Goal: Contribute content

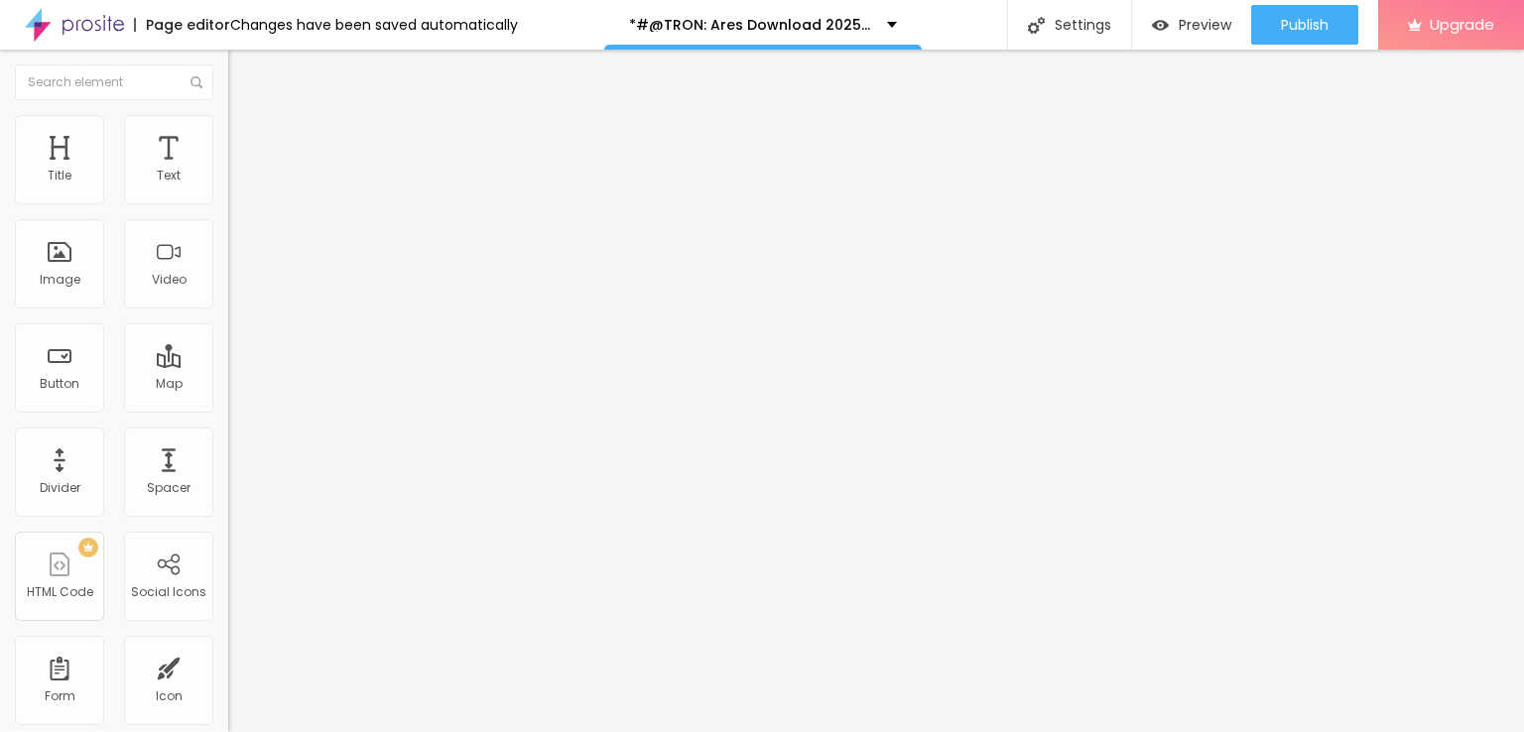
click at [228, 171] on span "Add image" at bounding box center [268, 162] width 81 height 17
click at [417, 731] on div at bounding box center [762, 744] width 1524 height 0
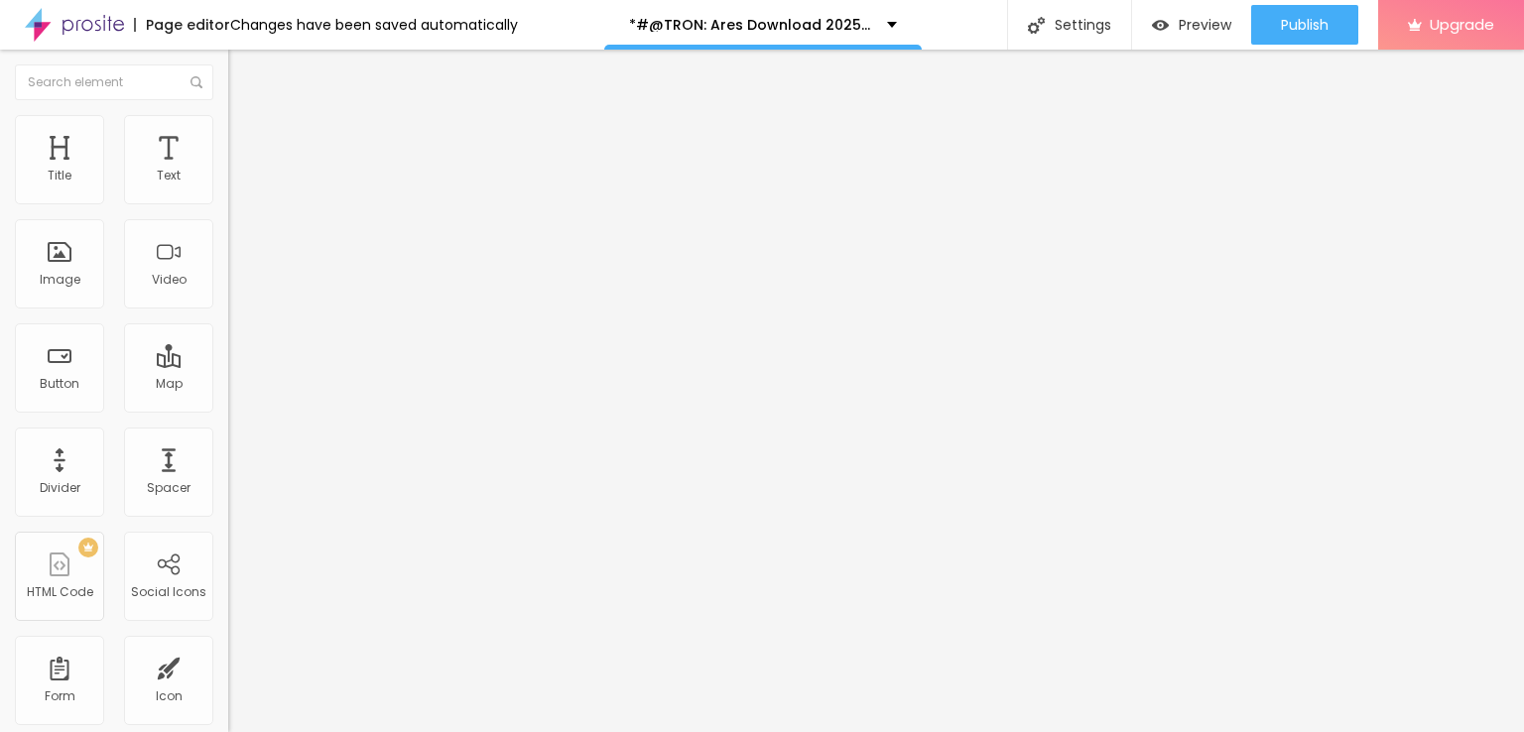
click at [228, 75] on button "Edit Image" at bounding box center [342, 73] width 228 height 46
click at [228, 187] on input "Click me" at bounding box center [347, 177] width 238 height 20
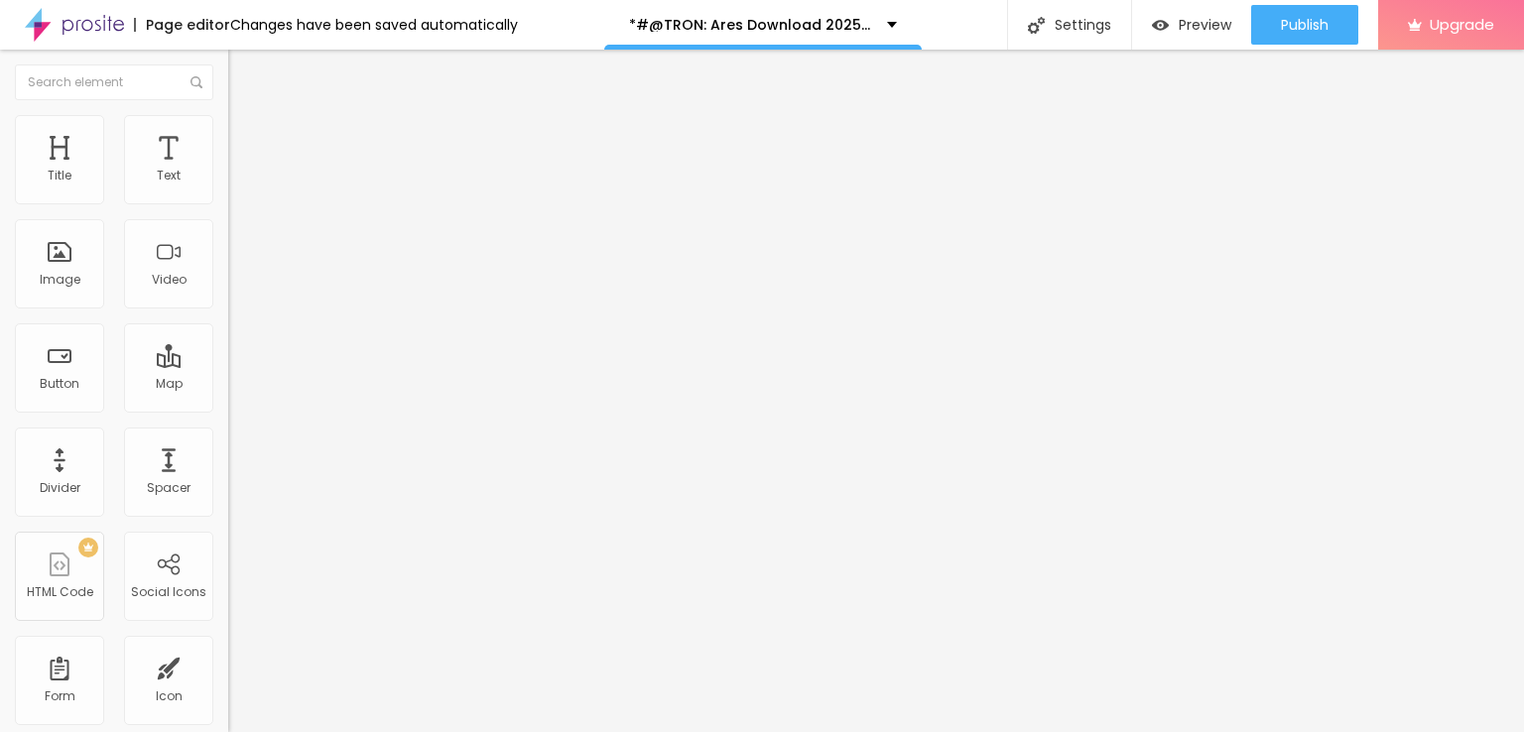
paste input "LICK HERE ▶️ TRON: Ares [2025] ]"
type input "CLICK HERE ▶️ TRON: Ares [2025] ]"
click at [228, 265] on div "Align" at bounding box center [342, 248] width 228 height 75
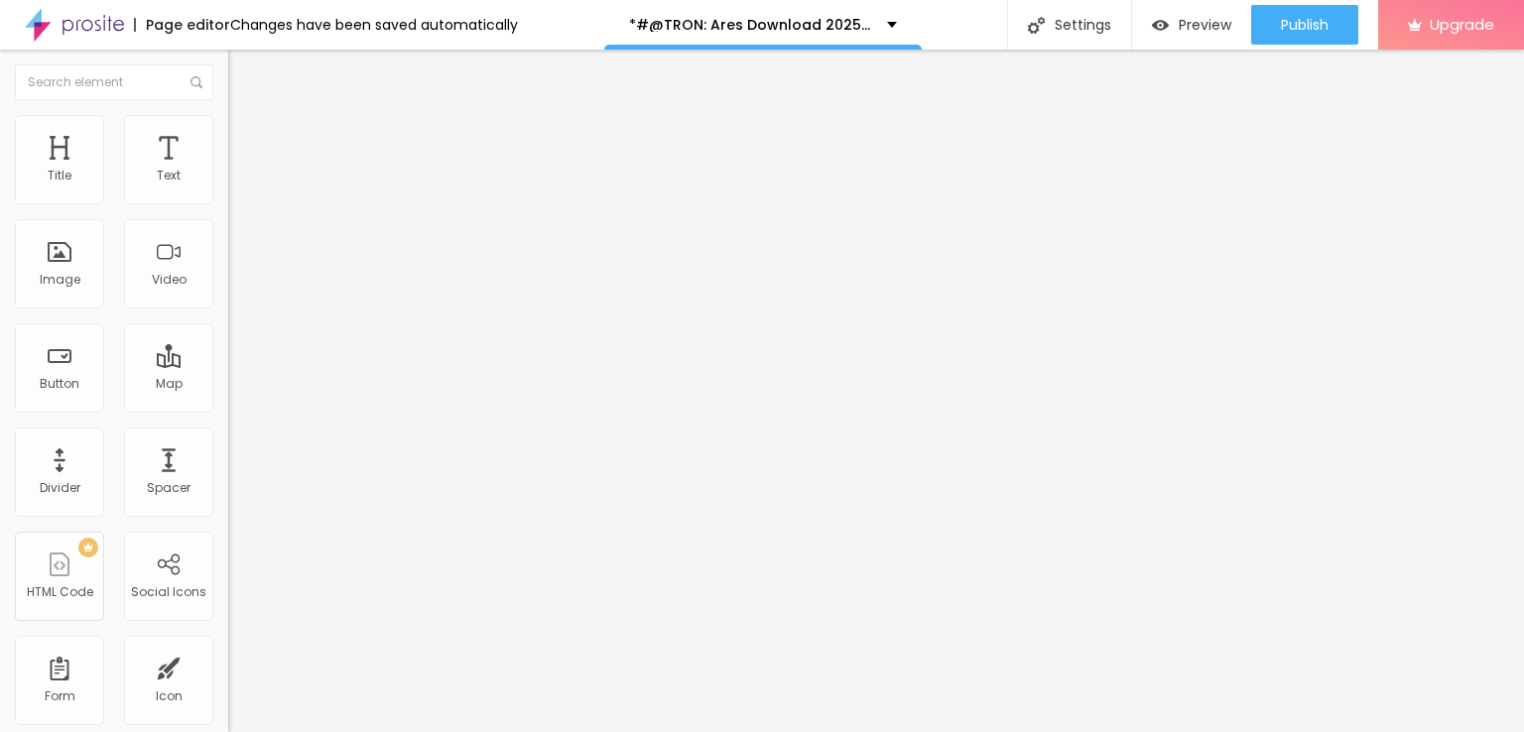
click at [228, 237] on img at bounding box center [235, 230] width 14 height 14
click at [228, 409] on input "https://" at bounding box center [347, 399] width 238 height 20
paste input "[DOMAIN_NAME]/en/movie/533533/pro"
type input "[URL][DOMAIN_NAME]"
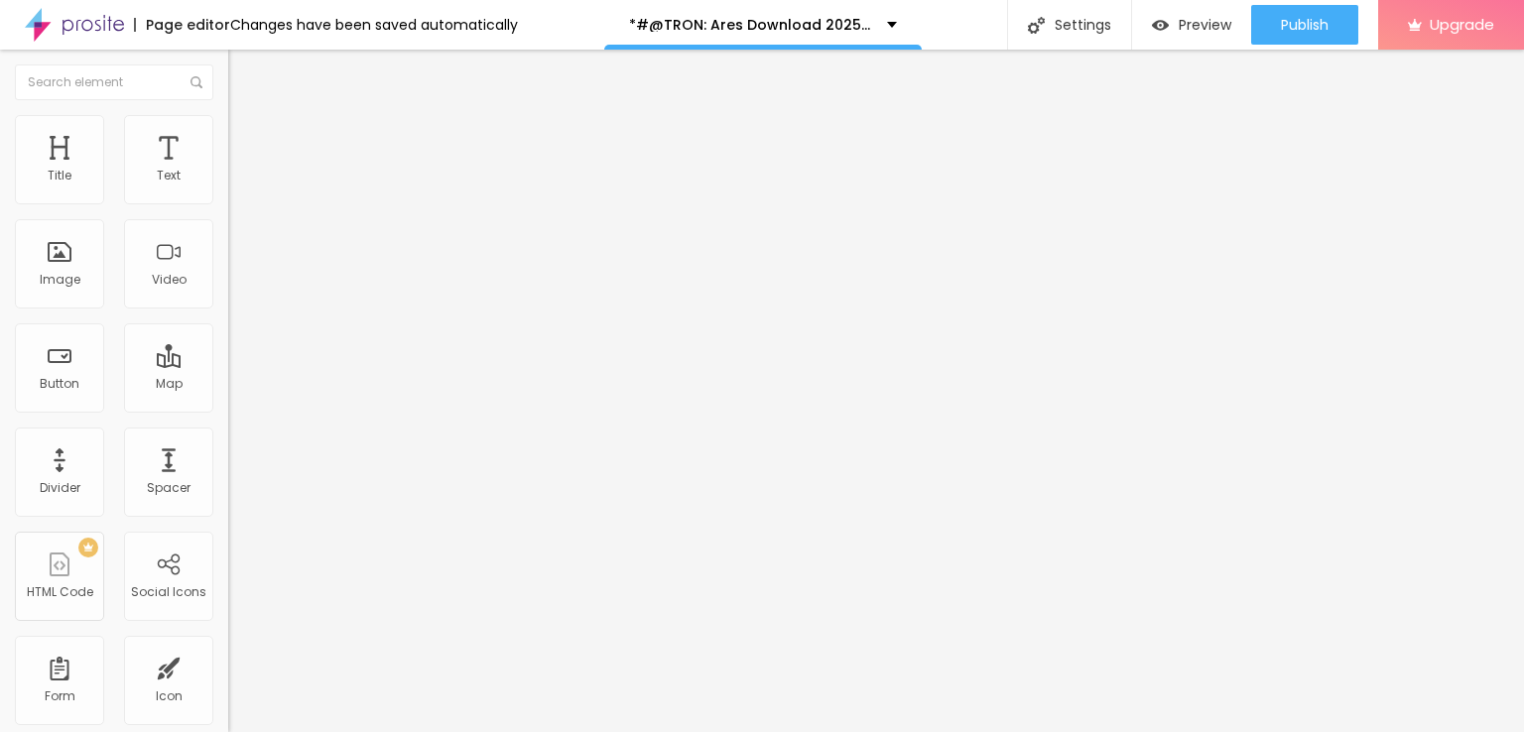
scroll to position [0, 0]
click at [243, 73] on img "button" at bounding box center [251, 73] width 16 height 16
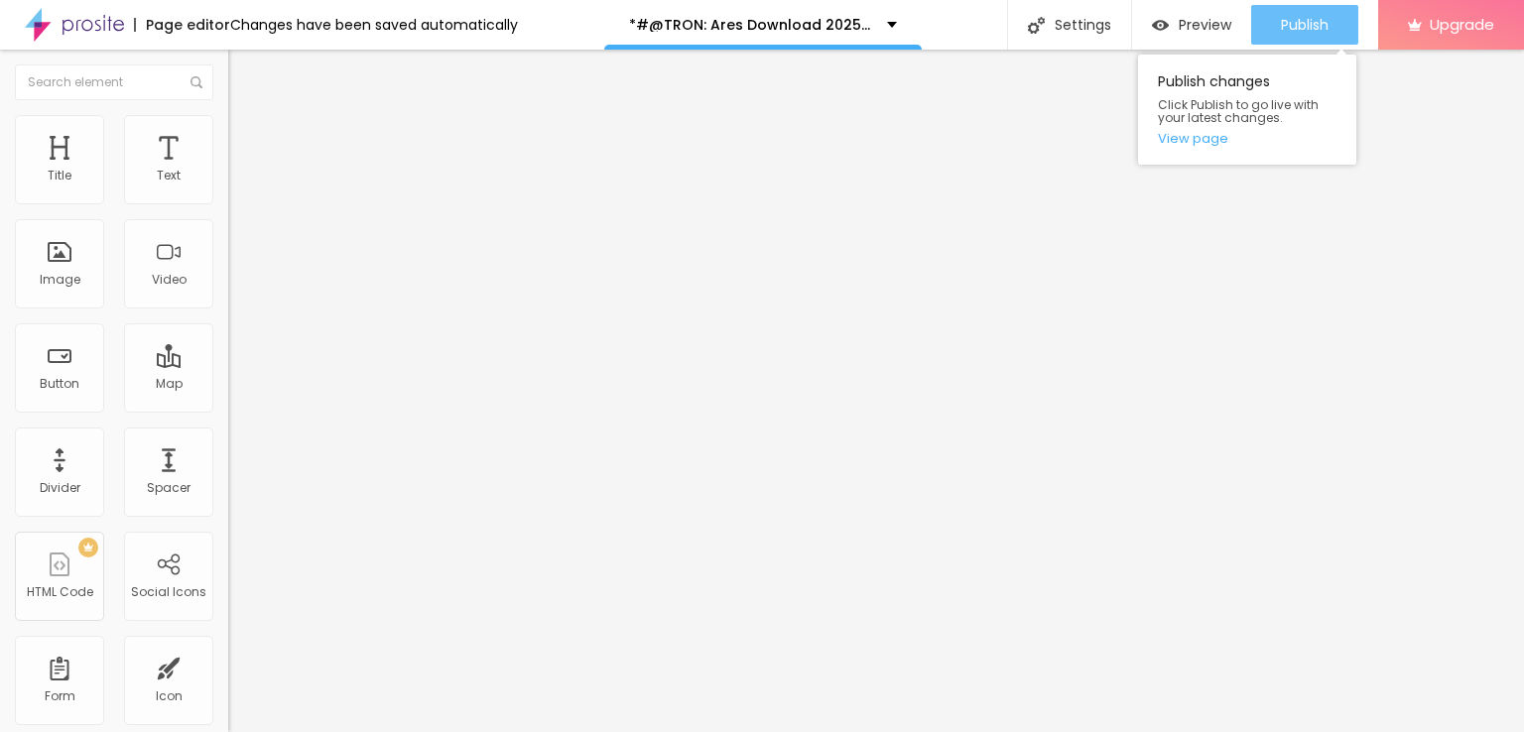
click at [1282, 10] on div "Publish" at bounding box center [1305, 25] width 48 height 40
click at [1281, 18] on span "Publish" at bounding box center [1305, 25] width 48 height 16
click at [1205, 140] on link "View page" at bounding box center [1247, 138] width 179 height 13
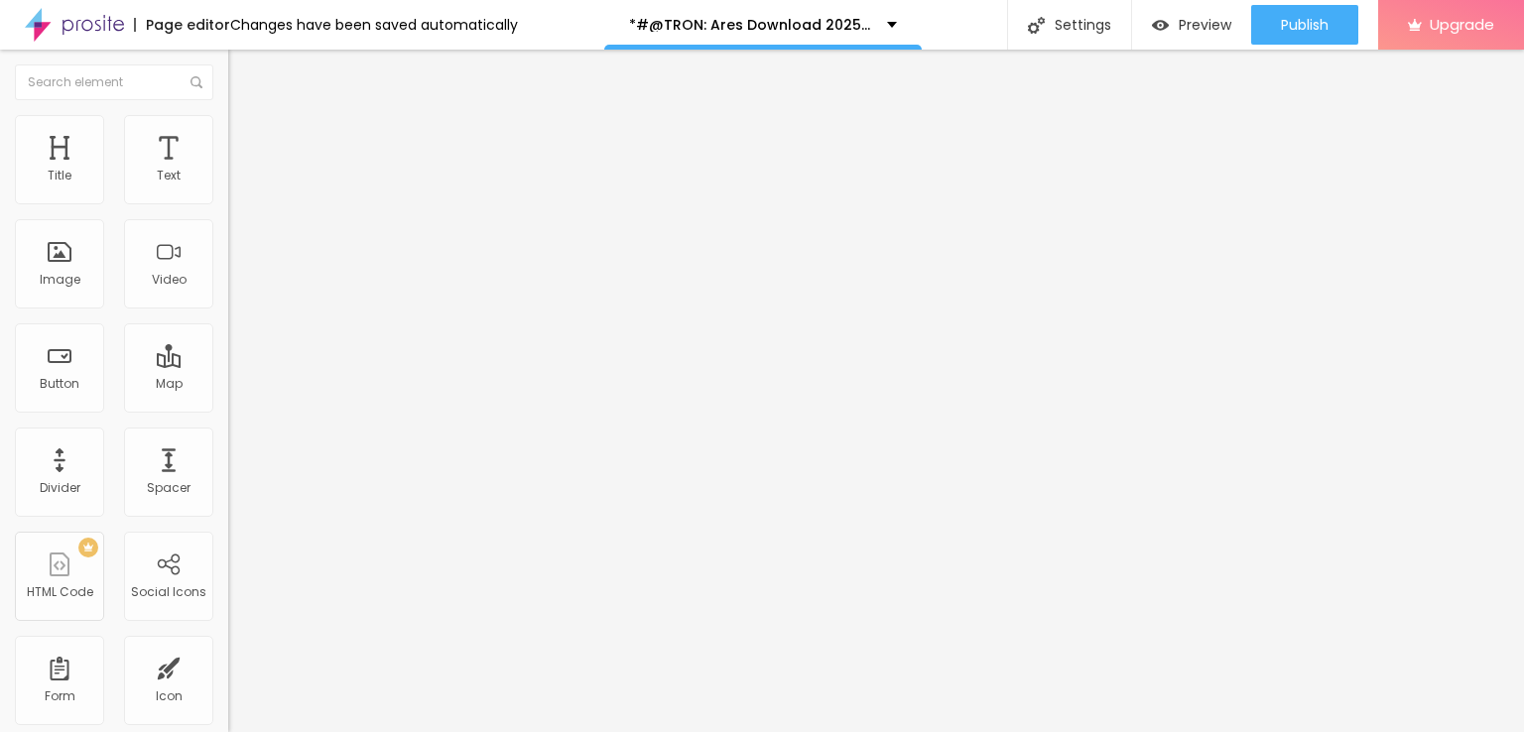
click at [77, 33] on img at bounding box center [74, 25] width 99 height 50
